Goal: Task Accomplishment & Management: Manage account settings

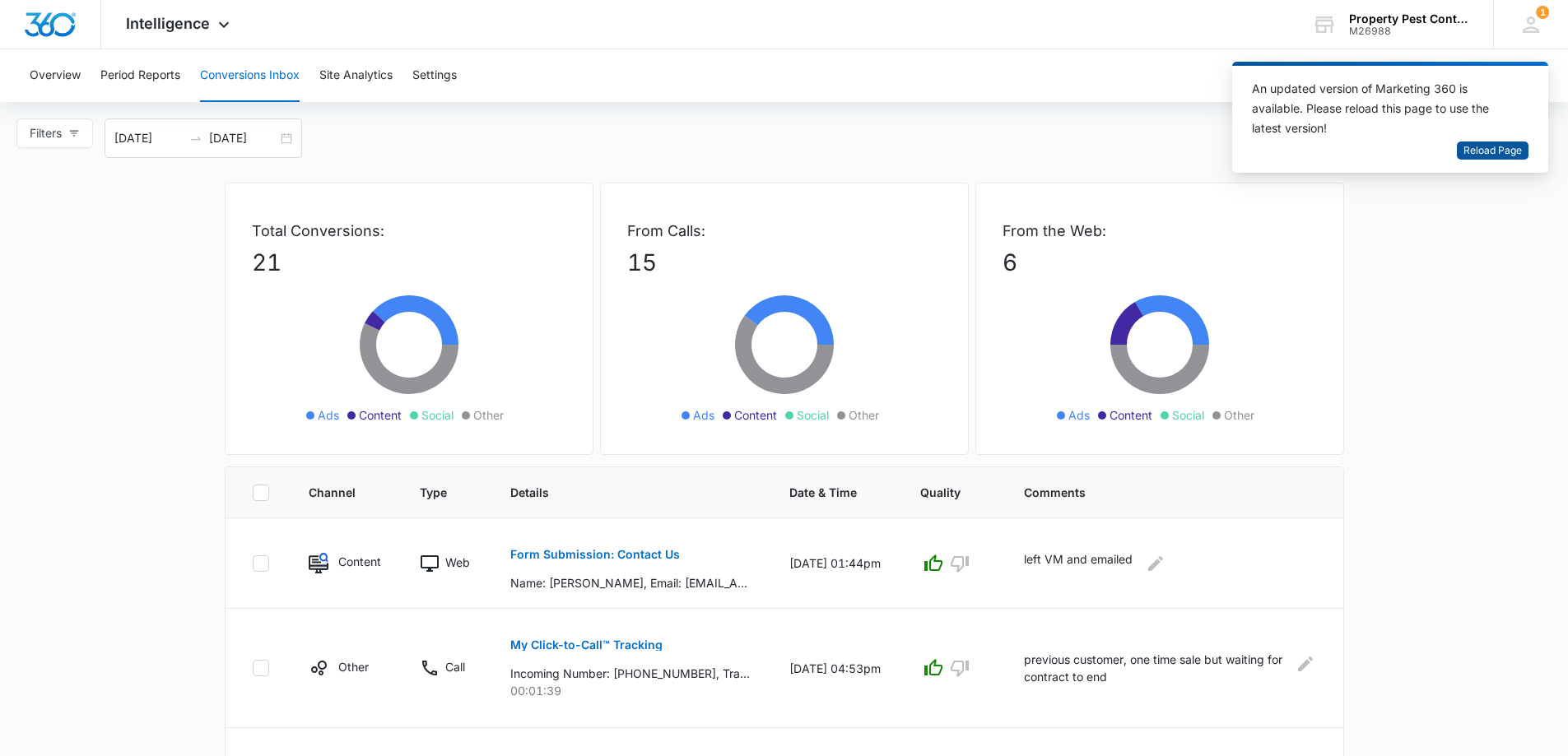
click at [1485, 157] on span "Reload Page" at bounding box center [1492, 151] width 58 height 16
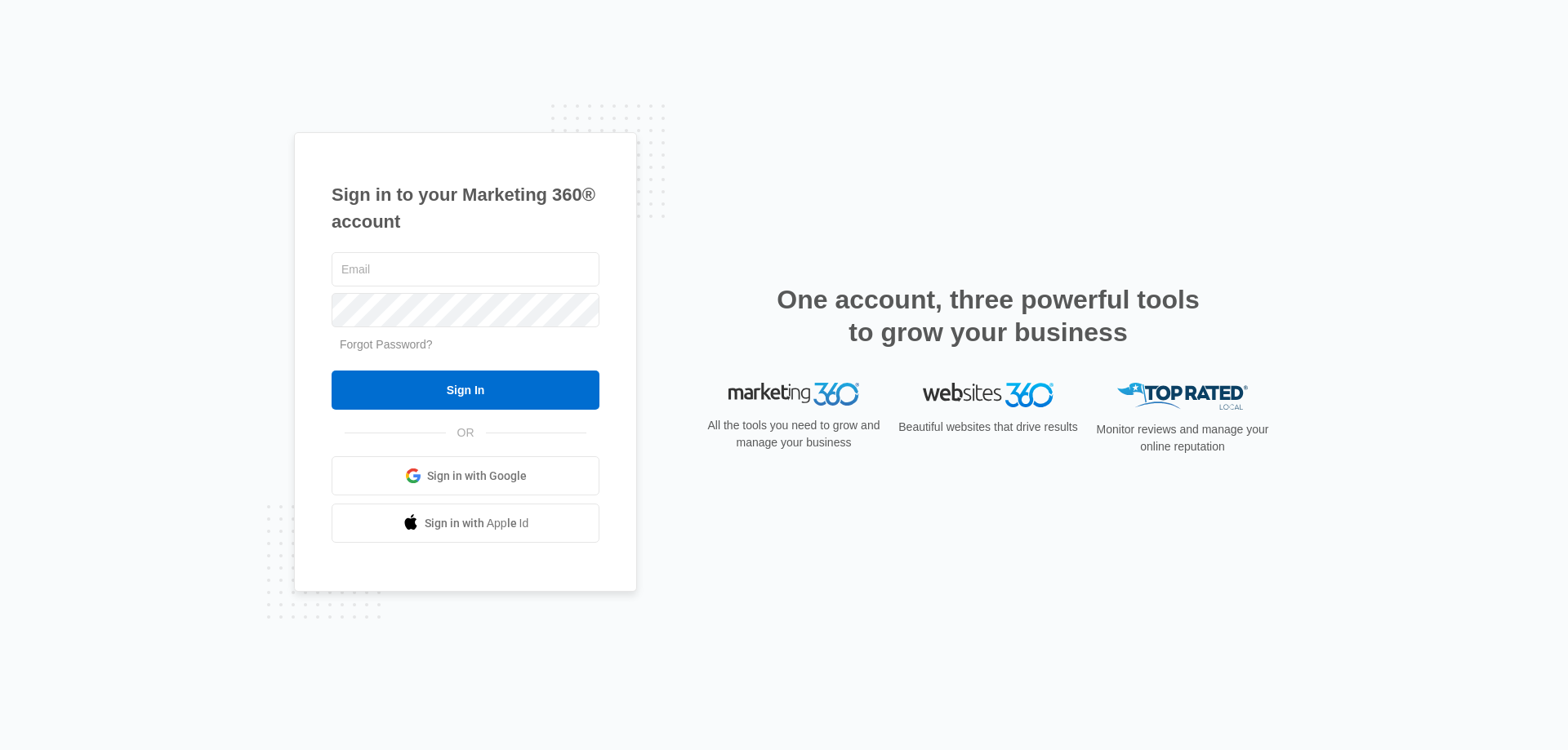
click at [407, 249] on div at bounding box center [466, 269] width 268 height 41
click at [414, 270] on input "text" at bounding box center [466, 269] width 268 height 34
type input "[PERSON_NAME][EMAIL_ADDRESS][DOMAIN_NAME]"
click at [332, 370] on input "Sign In" at bounding box center [466, 390] width 268 height 39
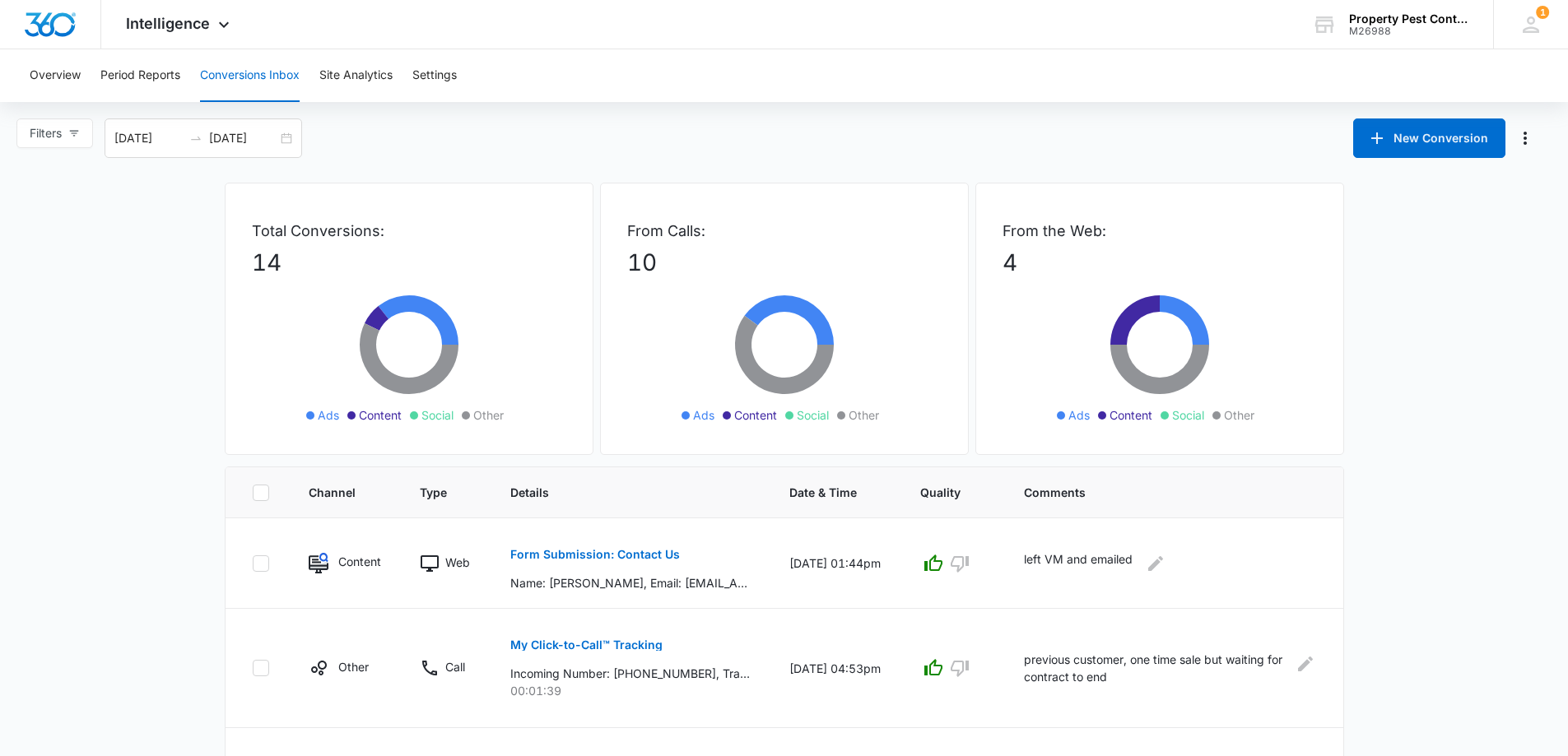
click at [259, 59] on button "Conversions Inbox" at bounding box center [250, 75] width 100 height 52
